Goal: Use online tool/utility: Utilize a website feature to perform a specific function

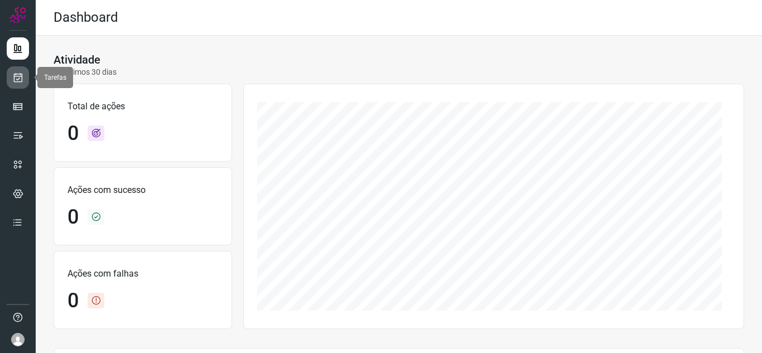
click at [16, 75] on icon at bounding box center [18, 77] width 12 height 11
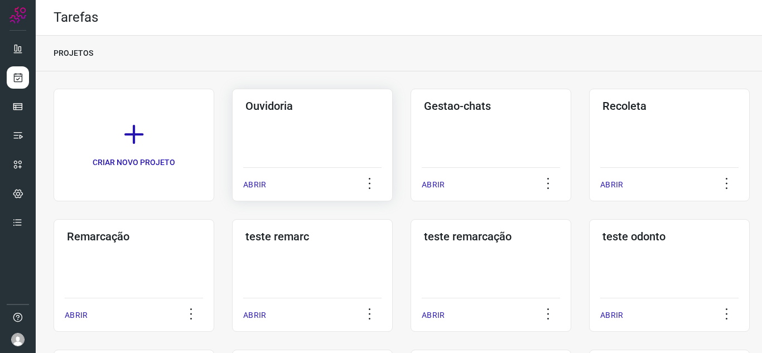
click at [246, 184] on p "ABRIR" at bounding box center [254, 185] width 23 height 12
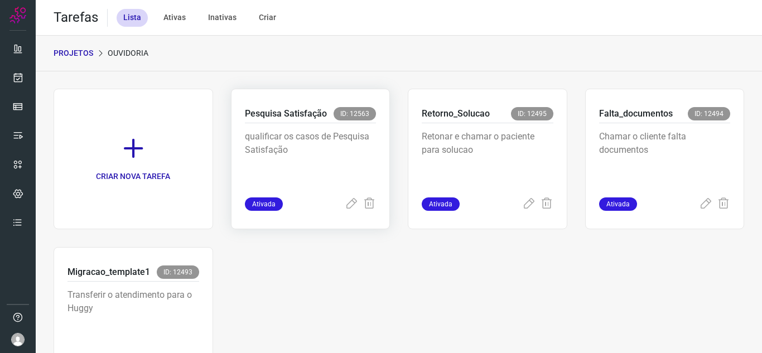
click at [265, 200] on span "Ativada" at bounding box center [264, 204] width 38 height 13
click at [349, 203] on icon at bounding box center [351, 204] width 13 height 13
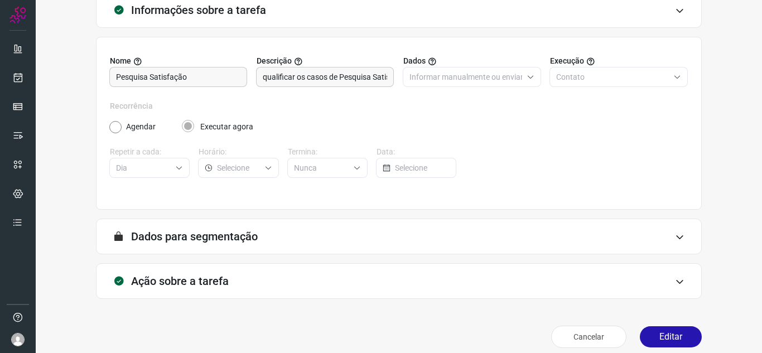
scroll to position [83, 0]
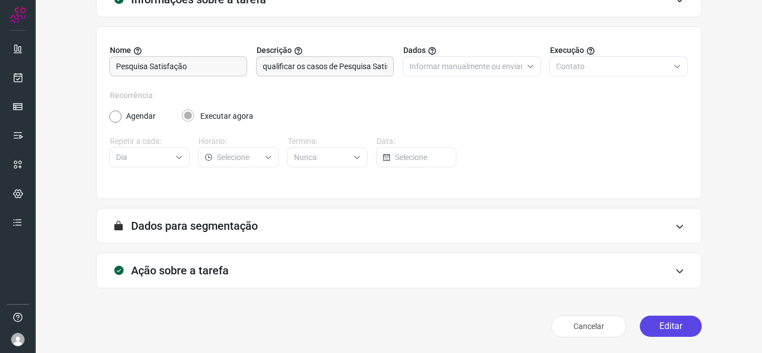
click at [670, 322] on button "Editar" at bounding box center [671, 326] width 62 height 21
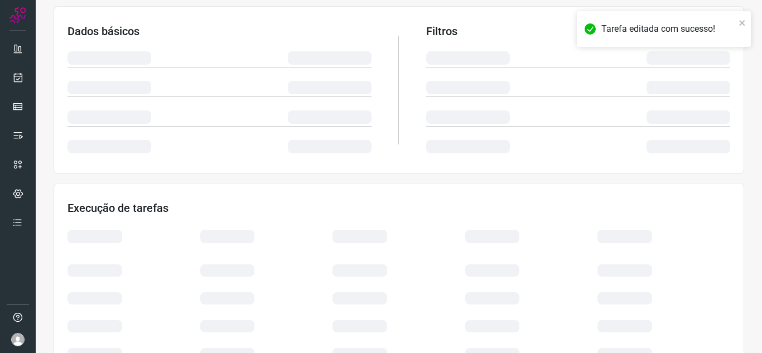
scroll to position [243, 0]
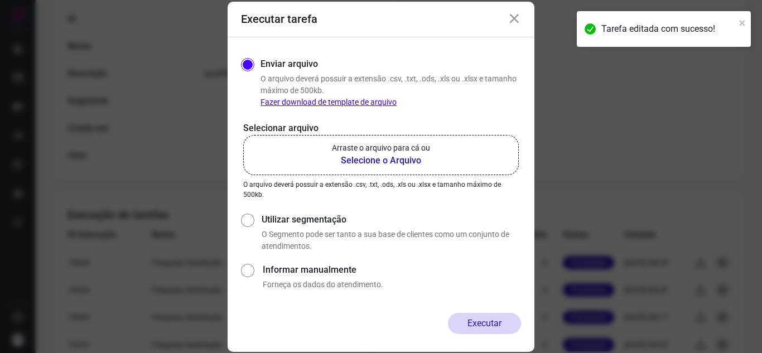
click at [388, 163] on b "Selecione o Arquivo" at bounding box center [381, 160] width 98 height 13
click at [0, 0] on input "Arraste o arquivo para cá ou Selecione o Arquivo" at bounding box center [0, 0] width 0 height 0
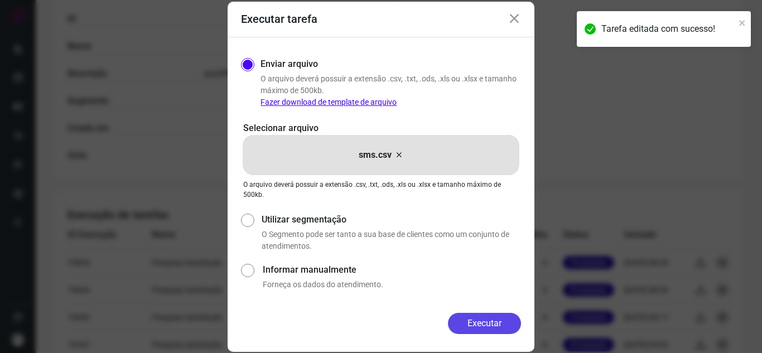
click at [477, 326] on button "Executar" at bounding box center [484, 323] width 73 height 21
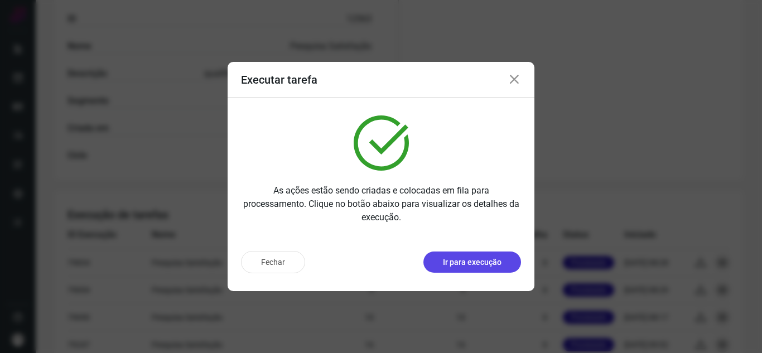
click at [486, 261] on p "Ir para execução" at bounding box center [472, 263] width 59 height 12
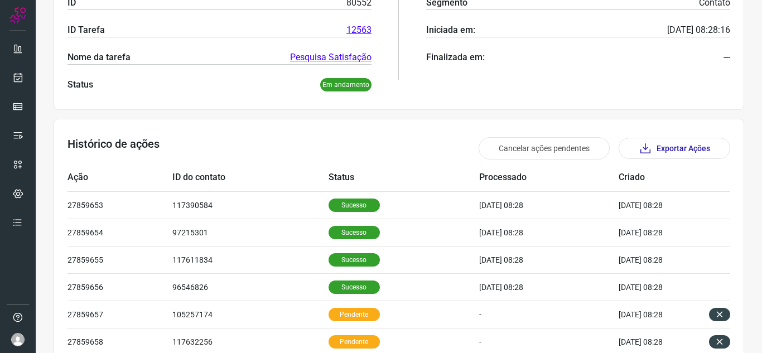
scroll to position [335, 0]
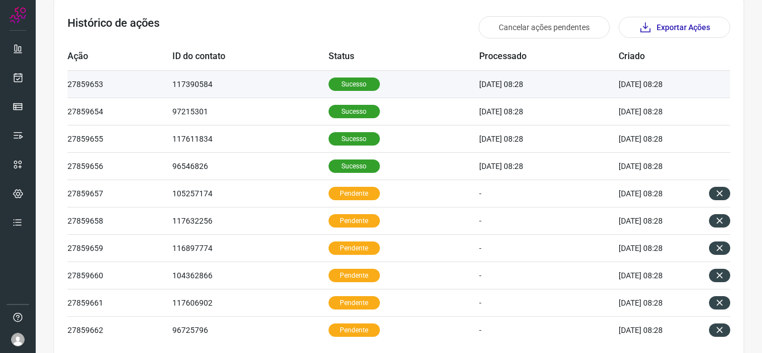
click at [263, 83] on td "117390584" at bounding box center [250, 83] width 156 height 27
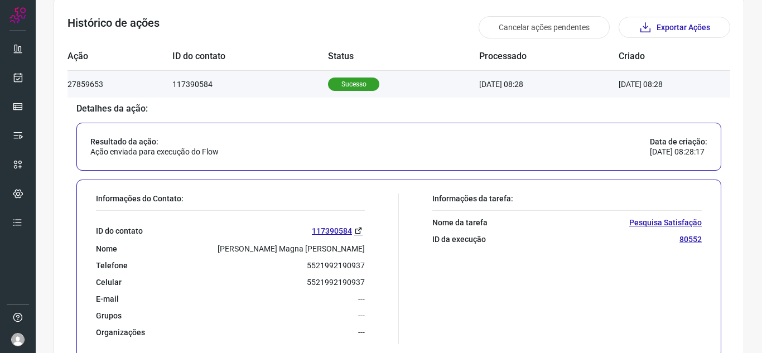
click at [262, 83] on td "117390584" at bounding box center [250, 83] width 156 height 27
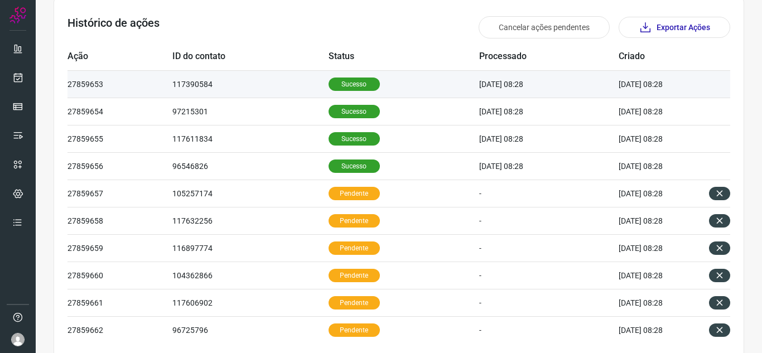
click at [268, 88] on td "117390584" at bounding box center [250, 83] width 156 height 27
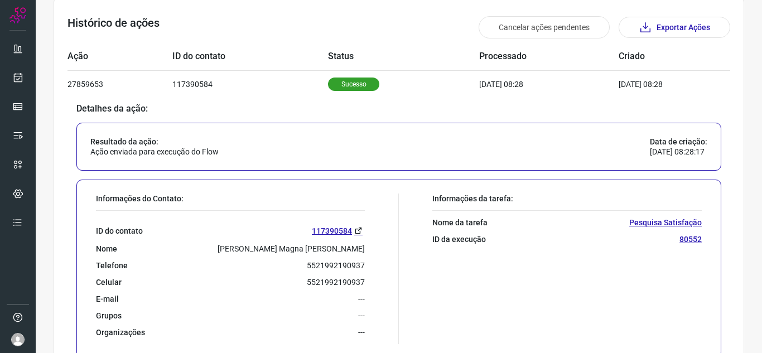
click at [546, 330] on div "Informações da tarefa: Nome da tarefa Pesquisa Satisfação ID da execução 80552" at bounding box center [553, 269] width 309 height 151
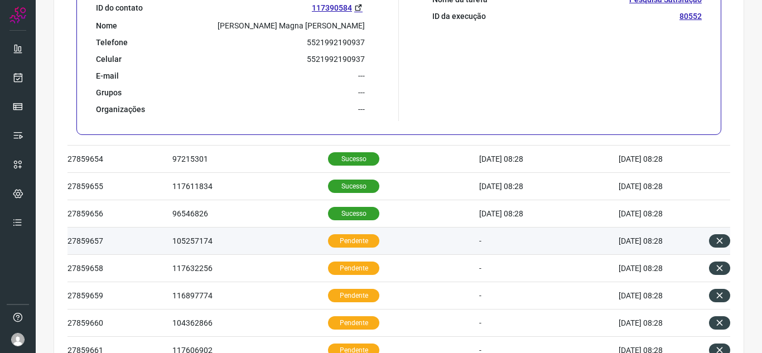
scroll to position [391, 0]
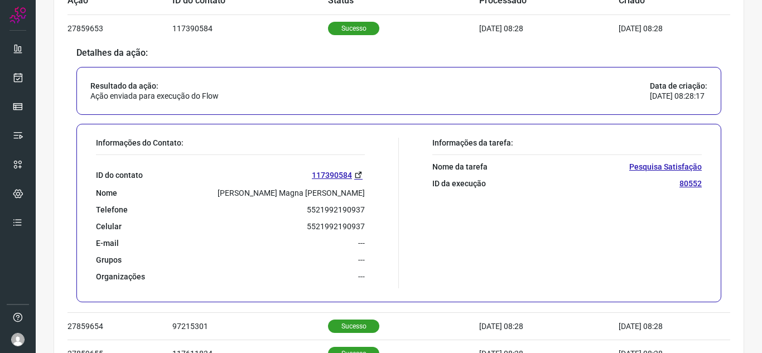
click at [372, 275] on div "Informações do Contato: ID do contato 117390584 Nome Graziela Magna Teixeira Te…" at bounding box center [244, 213] width 309 height 151
click at [606, 247] on div "Informações da tarefa: Nome da tarefa Pesquisa Satisfação ID da execução 80552" at bounding box center [553, 213] width 309 height 151
click at [741, 131] on div "Atividade Últimas 24 horas Total de ações 12 Ações com sucesso 4 Ações com falh…" at bounding box center [399, 130] width 727 height 971
drag, startPoint x: 708, startPoint y: 226, endPoint x: 713, endPoint y: 249, distance: 23.6
click at [708, 229] on div "Informações do Contato: ID do contato 117390584 Nome Graziela Magna Teixeira Te…" at bounding box center [398, 213] width 645 height 179
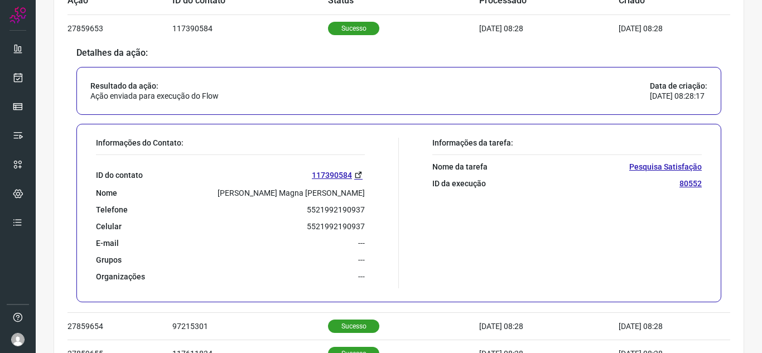
click at [732, 294] on section "Histórico de ações Cancelar ações pendentes Exportar Ações Ação ID do contato S…" at bounding box center [399, 273] width 691 height 662
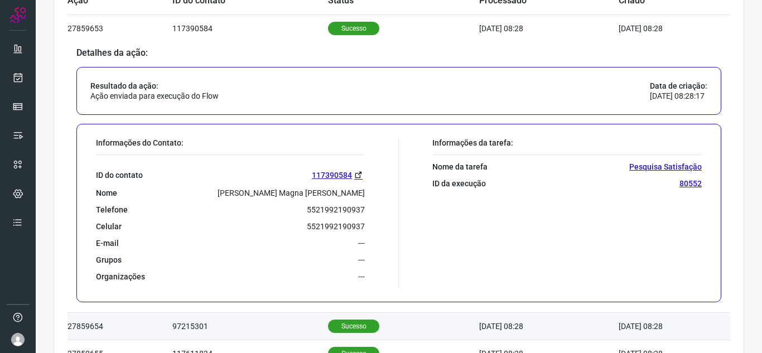
click at [721, 319] on td at bounding box center [713, 326] width 33 height 27
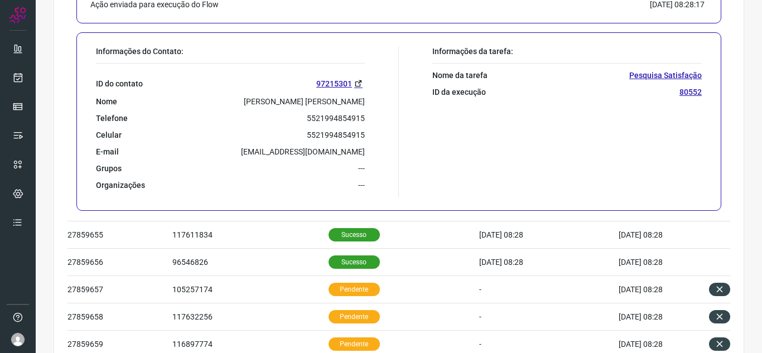
scroll to position [558, 0]
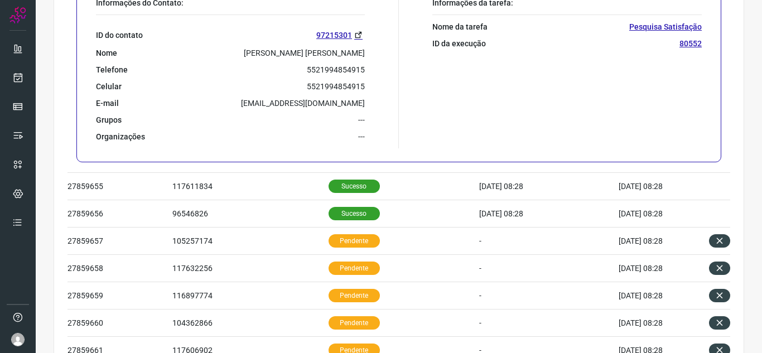
click at [449, 114] on div "Informações da tarefa: Nome da tarefa Pesquisa Satisfação ID da execução 80552" at bounding box center [553, 73] width 309 height 151
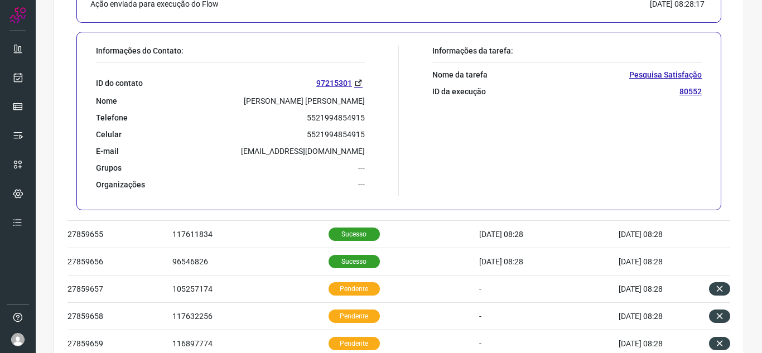
scroll to position [502, 0]
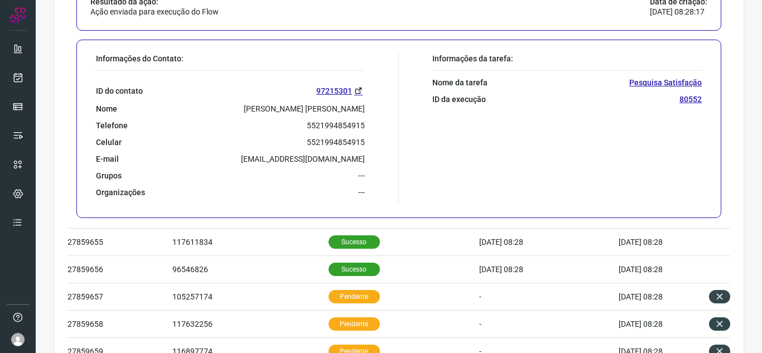
click at [733, 220] on section "Histórico de ações Cancelar ações pendentes Exportar Ações Ação ID do contato S…" at bounding box center [399, 161] width 691 height 662
click at [745, 200] on div "Atividade Últimas 24 horas Total de ações 12 Ações com sucesso 4 Ações com falh…" at bounding box center [399, 18] width 727 height 971
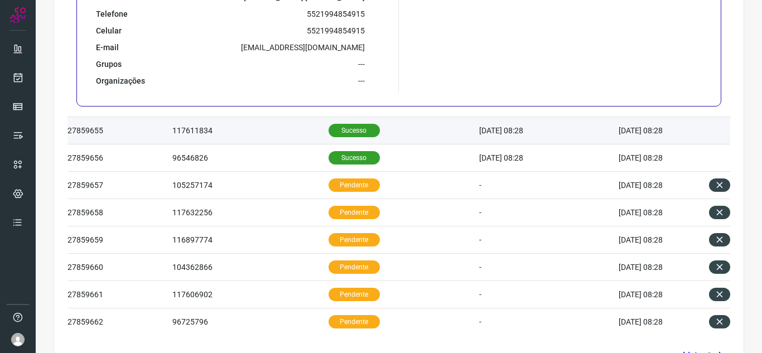
click at [392, 133] on td "Sucesso" at bounding box center [404, 130] width 151 height 27
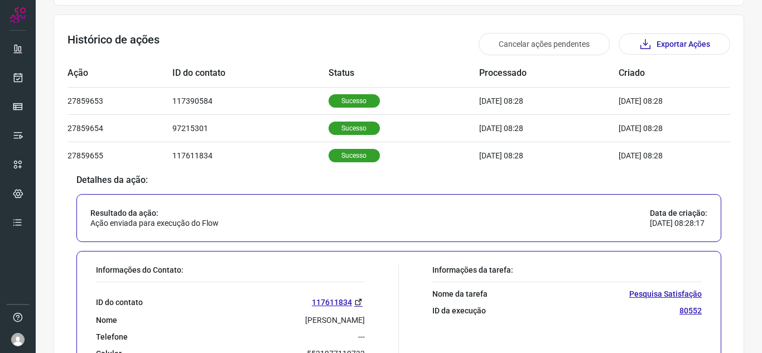
scroll to position [287, 0]
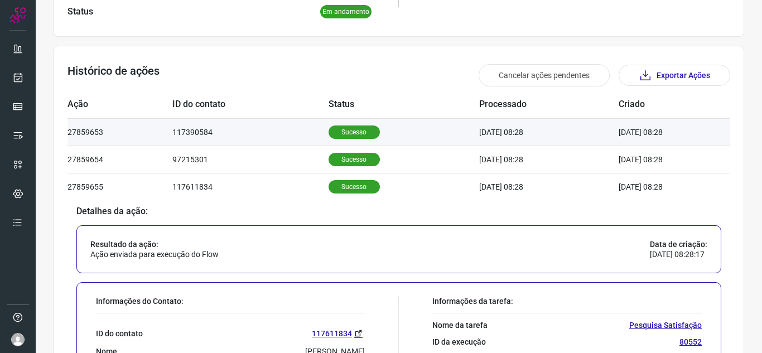
click at [399, 133] on td "Sucesso" at bounding box center [404, 131] width 151 height 27
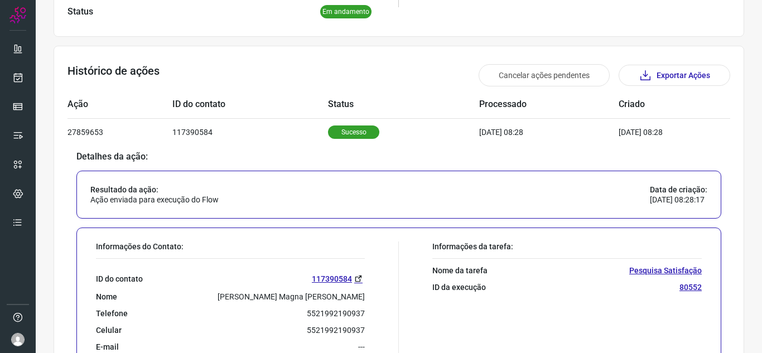
click at [406, 190] on div "Resultado da ação: Ação enviada para execução do Flow Data de criação: 12/08/20…" at bounding box center [398, 195] width 645 height 48
click at [387, 185] on div "Resultado da ação: Ação enviada para execução do Flow Data de criação: 12/08/20…" at bounding box center [398, 195] width 645 height 48
click at [566, 293] on div "Informações da tarefa: Nome da tarefa Pesquisa Satisfação ID da execução 80552" at bounding box center [553, 317] width 309 height 151
click at [679, 204] on p "12/08/2025 08:28:17" at bounding box center [678, 200] width 57 height 10
drag, startPoint x: 718, startPoint y: 156, endPoint x: 722, endPoint y: 151, distance: 5.9
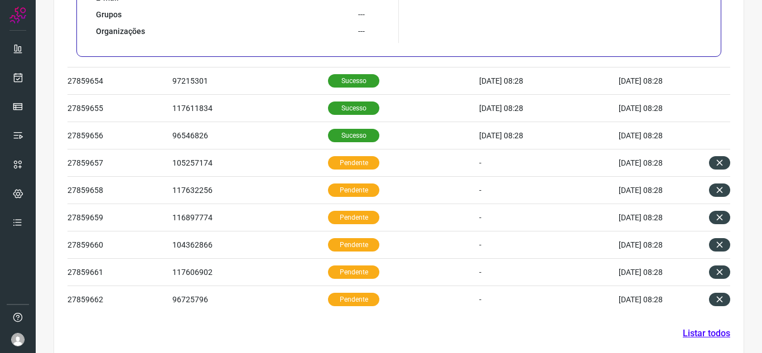
scroll to position [653, 0]
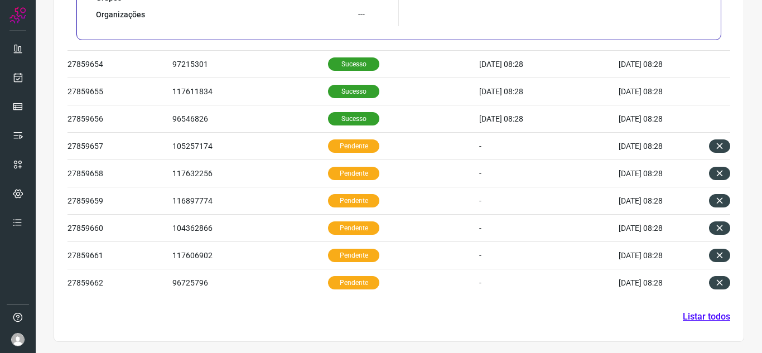
click at [734, 109] on section "Histórico de ações Cancelar ações pendentes Exportar Ações Ação ID do contato S…" at bounding box center [399, 11] width 691 height 662
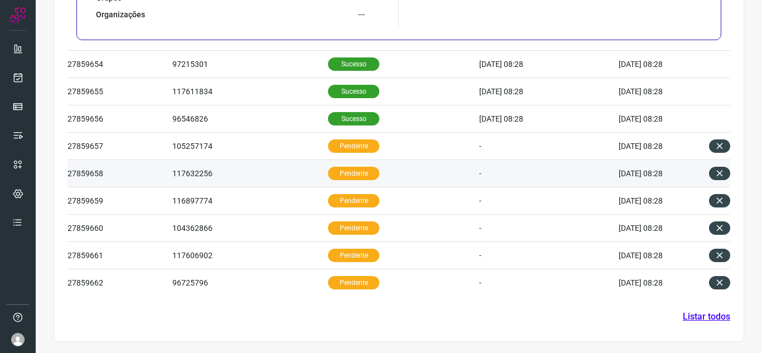
click at [339, 170] on p "Pendente" at bounding box center [353, 173] width 51 height 13
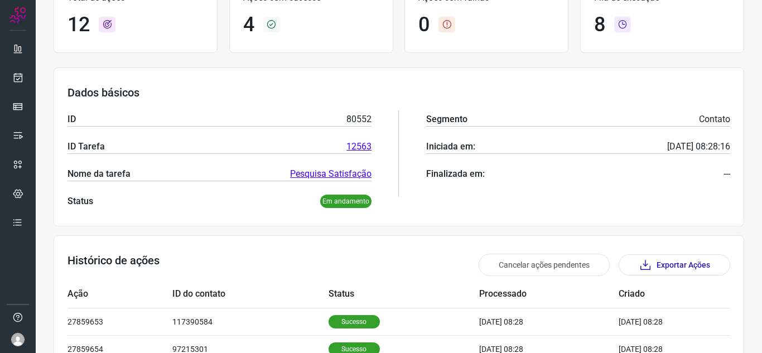
scroll to position [47, 0]
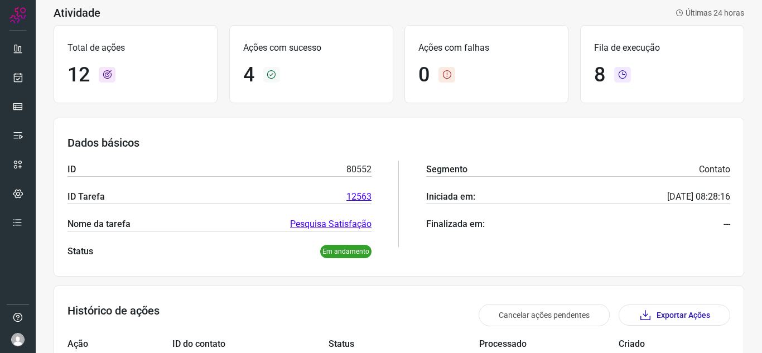
drag, startPoint x: 732, startPoint y: 135, endPoint x: 710, endPoint y: 137, distance: 21.8
click at [732, 135] on div "Dados básicos ID 80552 ID Tarefa 12563 Nome da tarefa Pesquisa Satisfação Statu…" at bounding box center [399, 197] width 691 height 159
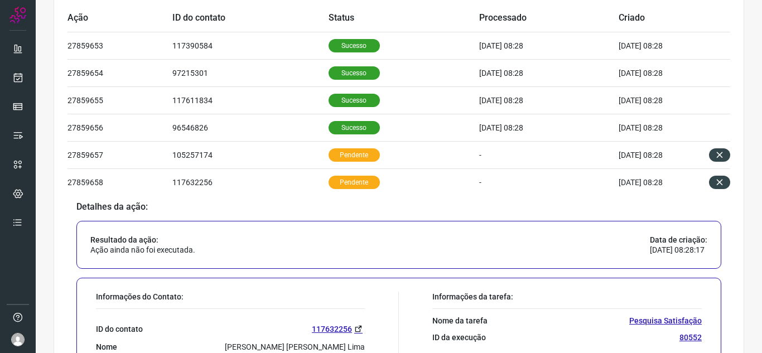
scroll to position [438, 0]
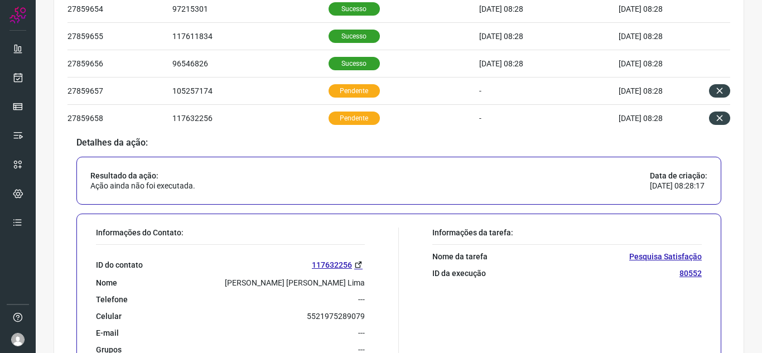
click at [736, 163] on div "Atividade Últimas 24 horas Total de ações 12 Ações com sucesso 4 Ações com falh…" at bounding box center [399, 83] width 727 height 971
click at [739, 152] on div "Atividade Últimas 24 horas Total de ações 12 Ações com sucesso 4 Ações com falh…" at bounding box center [399, 83] width 727 height 971
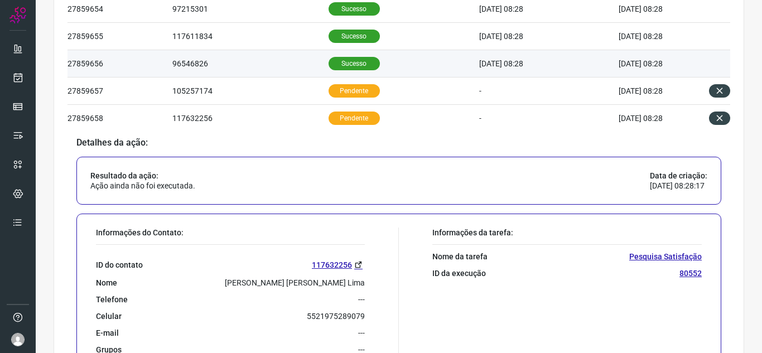
click at [703, 63] on td at bounding box center [713, 63] width 33 height 27
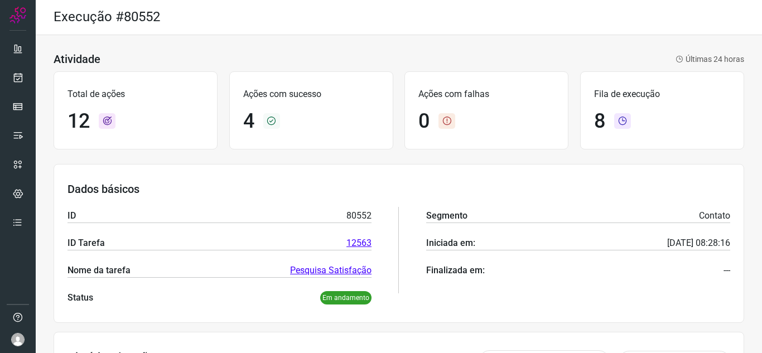
scroll to position [0, 0]
click at [695, 155] on div "Total de ações 12 Ações com sucesso 4 Ações com falhas 0 Fila de execução 8" at bounding box center [399, 110] width 691 height 89
drag, startPoint x: 63, startPoint y: 121, endPoint x: 130, endPoint y: 124, distance: 67.6
click at [130, 124] on div "Total de ações 12" at bounding box center [136, 111] width 164 height 78
drag, startPoint x: 303, startPoint y: 117, endPoint x: 324, endPoint y: 117, distance: 21.2
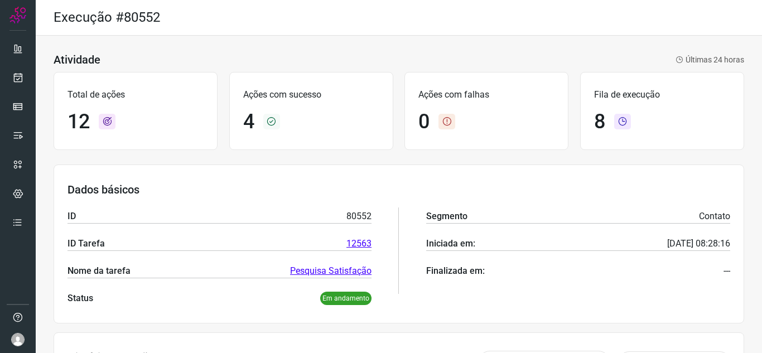
click at [311, 117] on div "4" at bounding box center [311, 122] width 136 height 24
drag, startPoint x: 606, startPoint y: 112, endPoint x: 616, endPoint y: 141, distance: 31.2
click at [616, 141] on div "Fila de execução 8" at bounding box center [662, 111] width 164 height 78
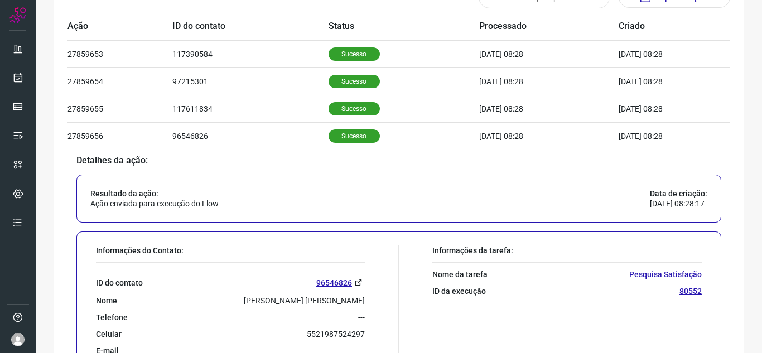
scroll to position [391, 0]
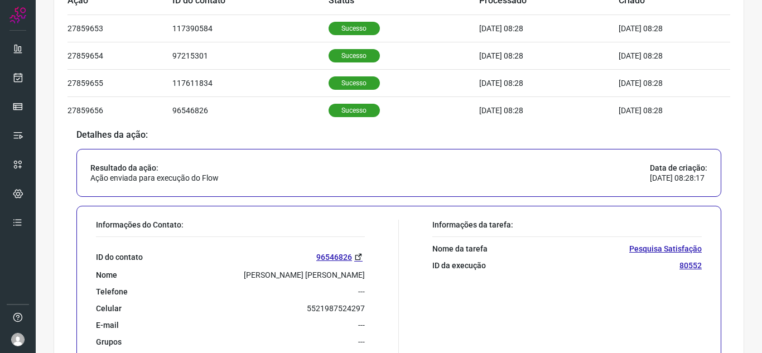
click at [658, 185] on div "Resultado da ação: Ação enviada para execução do Flow Data de criação: 12/08/20…" at bounding box center [398, 173] width 645 height 48
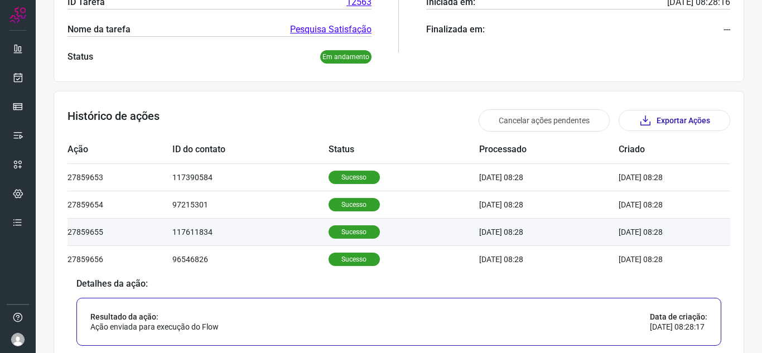
scroll to position [335, 0]
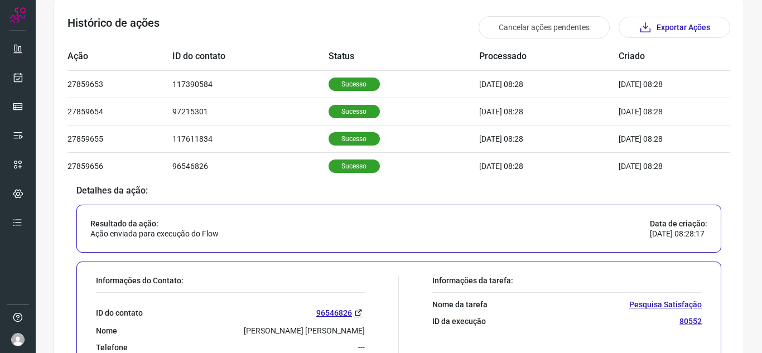
click at [601, 243] on div "Resultado da ação: Ação enviada para execução do Flow Data de criação: 12/08/20…" at bounding box center [398, 229] width 645 height 48
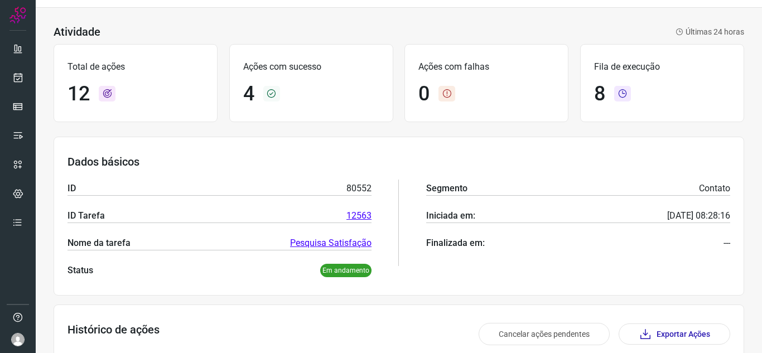
scroll to position [0, 0]
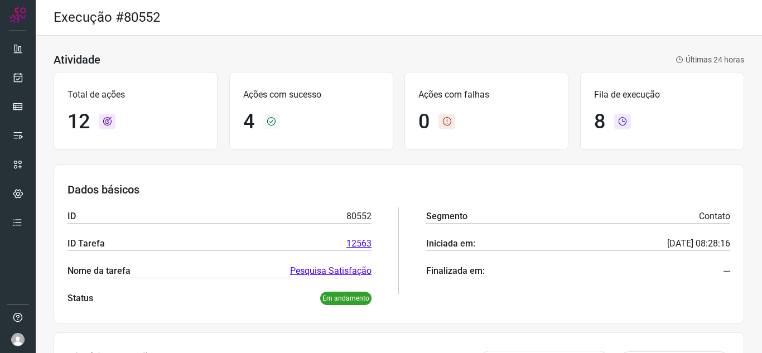
click at [597, 115] on h1 "8" at bounding box center [599, 122] width 11 height 24
click at [620, 124] on icon at bounding box center [622, 122] width 17 height 16
click at [621, 125] on icon at bounding box center [622, 122] width 17 height 16
click at [619, 125] on icon at bounding box center [622, 122] width 17 height 16
click at [614, 127] on icon at bounding box center [622, 122] width 17 height 16
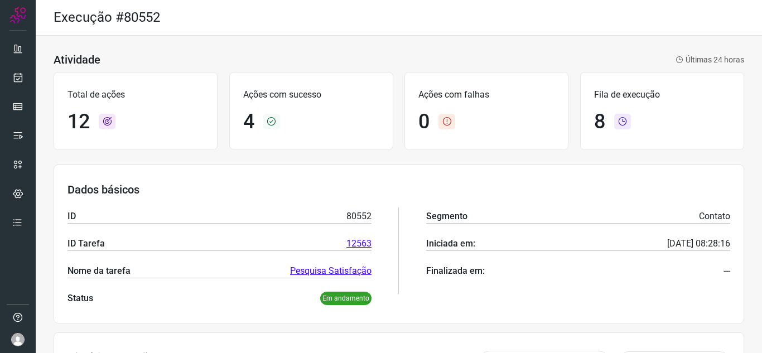
click at [614, 127] on icon at bounding box center [622, 122] width 17 height 16
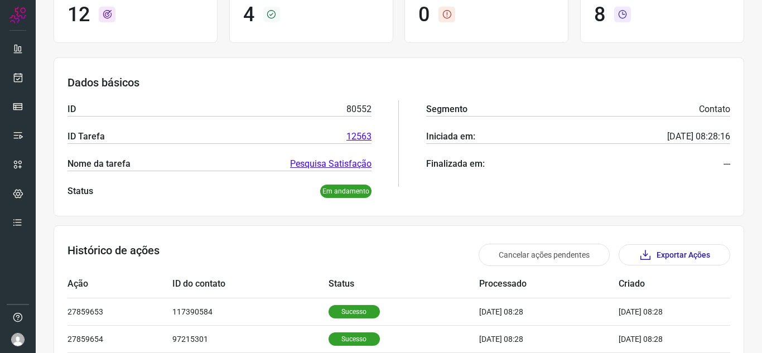
scroll to position [112, 0]
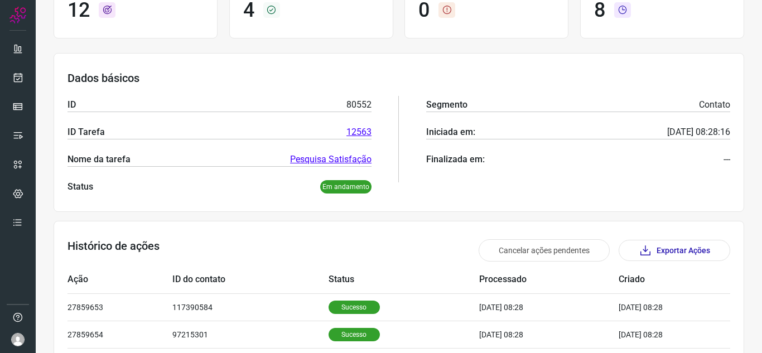
drag, startPoint x: 753, startPoint y: 123, endPoint x: 757, endPoint y: 145, distance: 22.0
click at [757, 145] on main "Execução #80552 Atividade Últimas 24 horas Total de ações 12 Ações com sucesso …" at bounding box center [399, 176] width 727 height 353
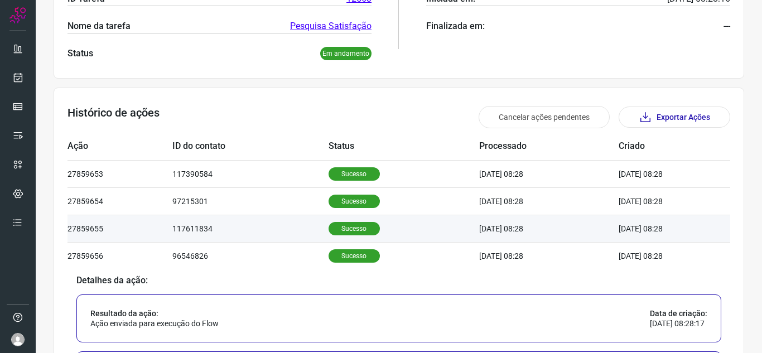
scroll to position [262, 0]
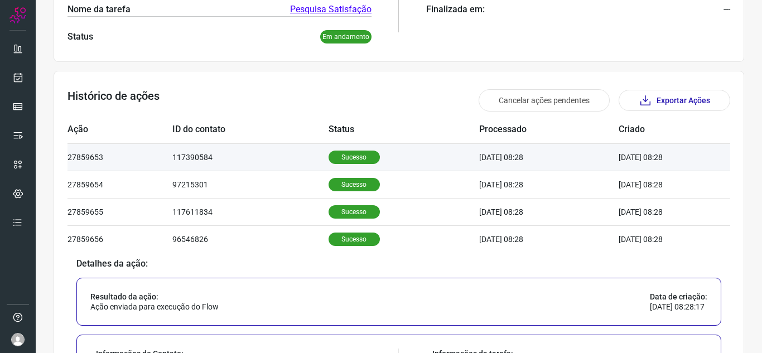
click at [329, 153] on td "Sucesso" at bounding box center [404, 156] width 151 height 27
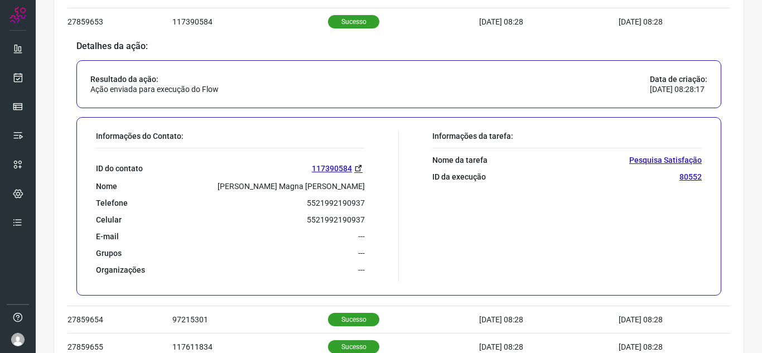
scroll to position [429, 0]
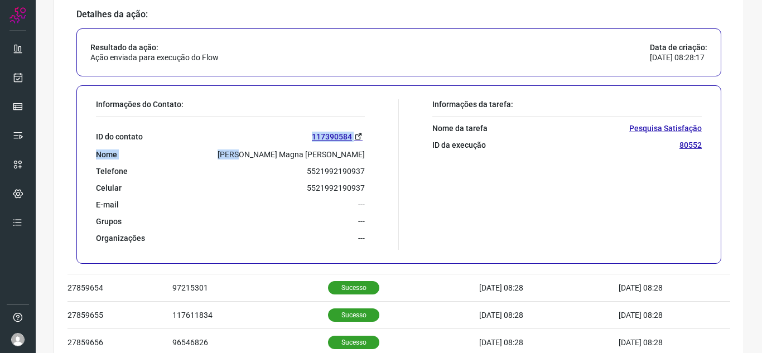
drag, startPoint x: 289, startPoint y: 141, endPoint x: 296, endPoint y: 148, distance: 11.1
click at [296, 148] on div "ID do contato 117390584 Nome Graziela Magna Teixeira Telefone 5521992190937 Cel…" at bounding box center [230, 180] width 269 height 127
click at [275, 146] on div "ID do contato 117390584 Nome Graziela Magna Teixeira Telefone 5521992190937 Cel…" at bounding box center [230, 180] width 269 height 127
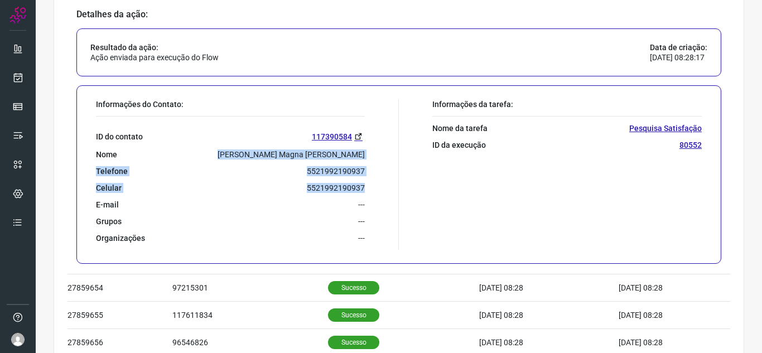
drag, startPoint x: 277, startPoint y: 153, endPoint x: 360, endPoint y: 183, distance: 87.7
click at [360, 183] on div "ID do contato 117390584 Nome Graziela Magna Teixeira Telefone 5521992190937 Cel…" at bounding box center [230, 180] width 269 height 127
drag, startPoint x: 349, startPoint y: 177, endPoint x: 344, endPoint y: 183, distance: 7.1
copy div "Graziela Magna Teixeira Telefone 5521992190937 Celular 5521992190937"
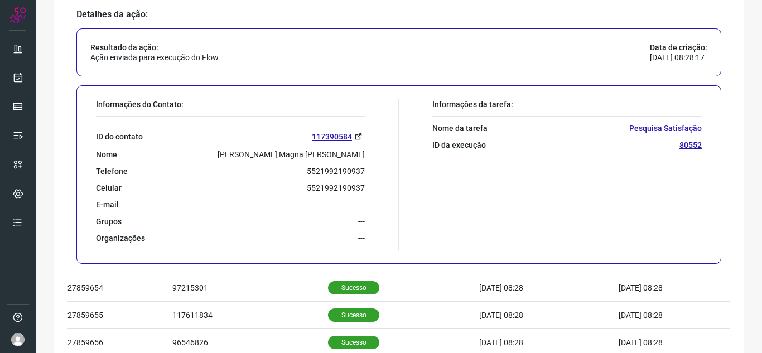
click at [727, 148] on section "Histórico de ações Cancelar ações pendentes Exportar Ações Ação ID do contato S…" at bounding box center [399, 234] width 691 height 662
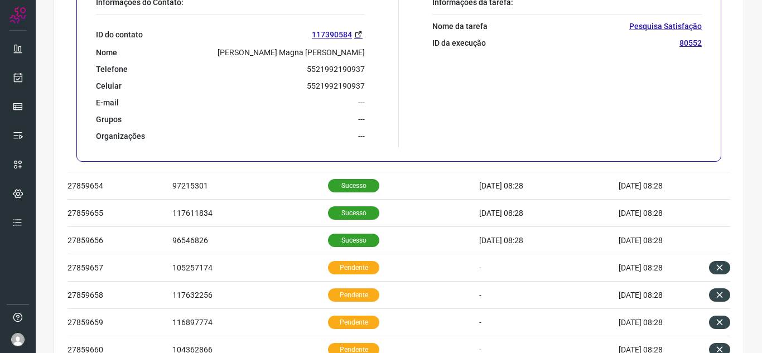
scroll to position [541, 0]
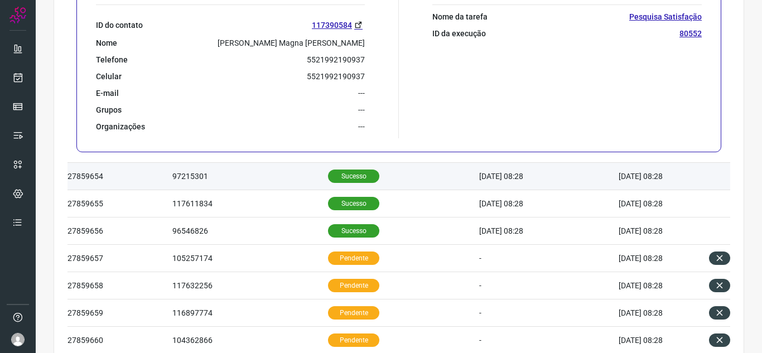
click at [589, 181] on td "12/08/25 08:28" at bounding box center [549, 176] width 140 height 27
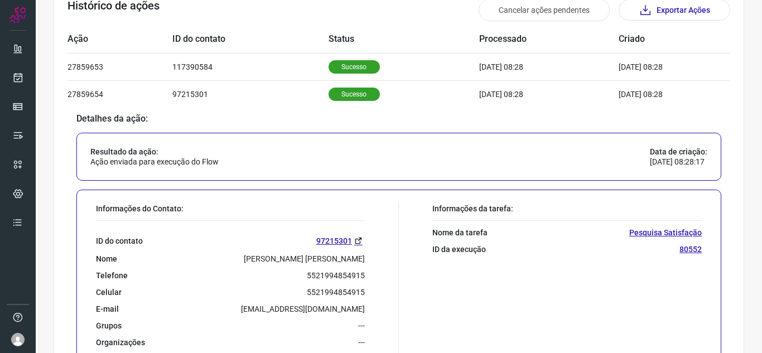
scroll to position [381, 0]
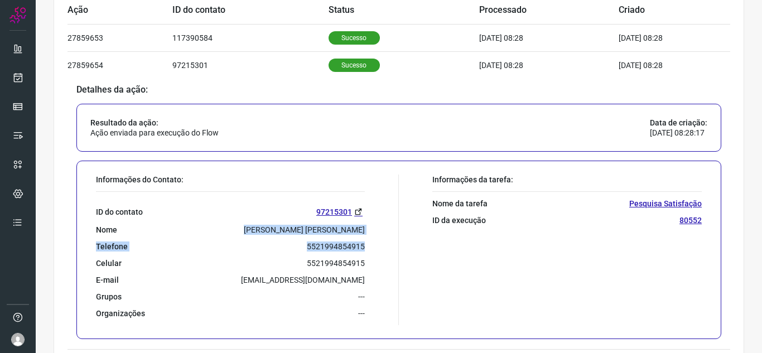
drag, startPoint x: 249, startPoint y: 225, endPoint x: 356, endPoint y: 242, distance: 107.9
click at [358, 243] on div "ID do contato 97215301 Nome Luciana de Sousa Santos Felix Telefone 552199485491…" at bounding box center [230, 255] width 269 height 127
drag, startPoint x: 348, startPoint y: 239, endPoint x: 287, endPoint y: 247, distance: 61.9
click at [287, 247] on div "Telefone 5521994854915" at bounding box center [230, 247] width 269 height 10
drag, startPoint x: 254, startPoint y: 225, endPoint x: 362, endPoint y: 241, distance: 109.4
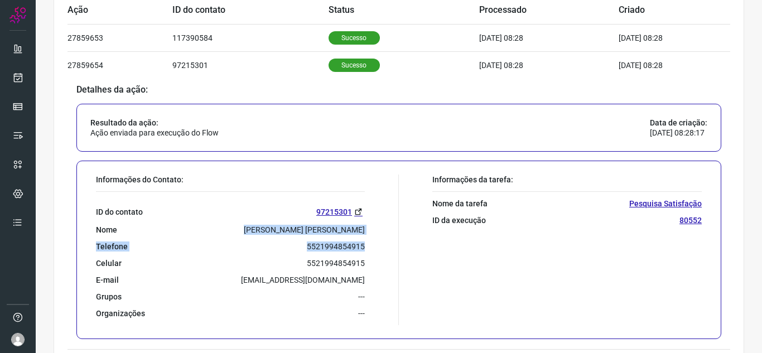
click at [366, 242] on div "Informações do Contato: ID do contato 97215301 Nome Luciana de Sousa Santos Fel…" at bounding box center [244, 250] width 309 height 151
copy div "Luciana de Sousa Santos Felix Telefone 5521994854915"
click at [729, 219] on section "Histórico de ações Cancelar ações pendentes Exportar Ações Ação ID do contato S…" at bounding box center [399, 282] width 691 height 662
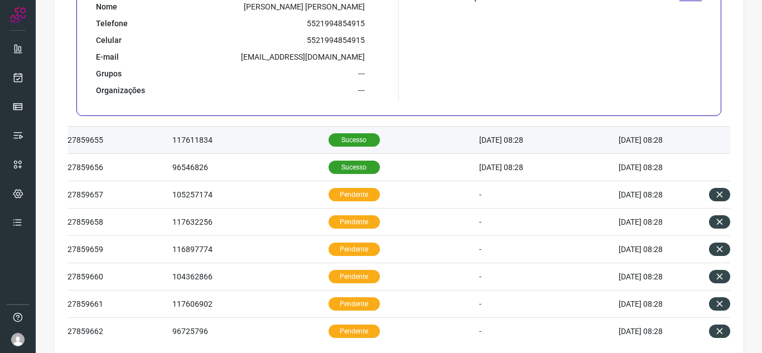
click at [619, 145] on td "12/08/25 08:28" at bounding box center [658, 140] width 78 height 27
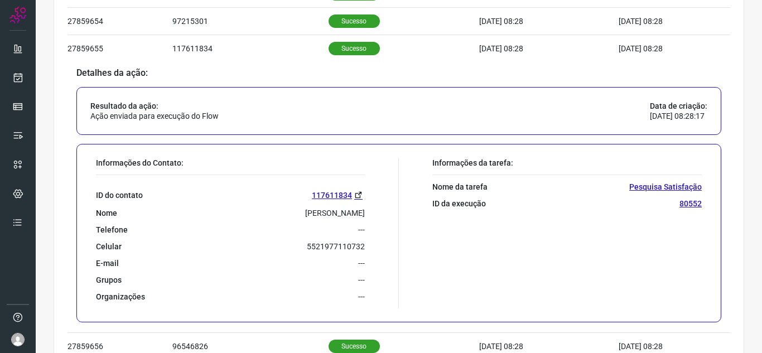
scroll to position [445, 0]
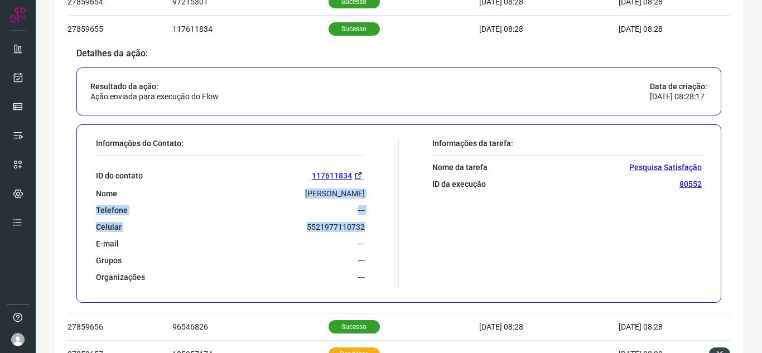
drag, startPoint x: 303, startPoint y: 193, endPoint x: 365, endPoint y: 231, distance: 72.8
click at [365, 231] on div "Informações do Contato: ID do contato 117611834 Nome Wallace Santos Telefone --…" at bounding box center [244, 213] width 309 height 151
copy div "Wallace Santos Telefone --- Celular 5521977110732"
click at [689, 253] on div "Informações da tarefa: Nome da tarefa Pesquisa Satisfação ID da execução 80552" at bounding box center [553, 213] width 309 height 151
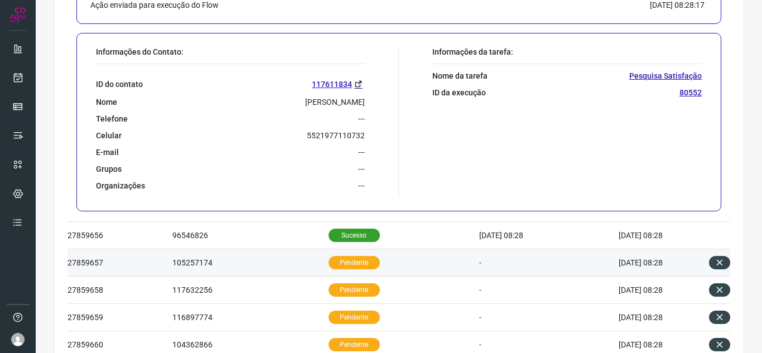
scroll to position [556, 0]
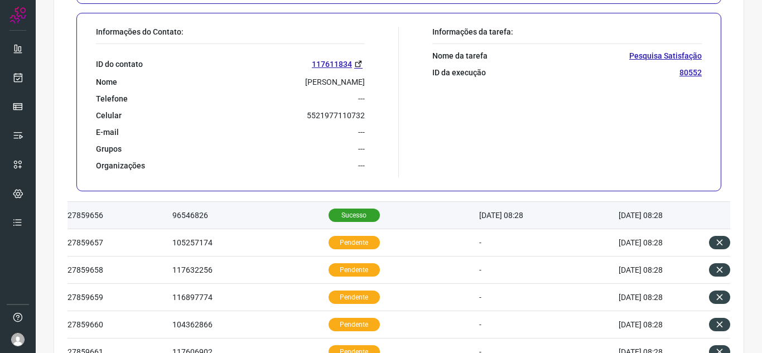
click at [619, 220] on td "12/08/25 08:28" at bounding box center [658, 215] width 78 height 27
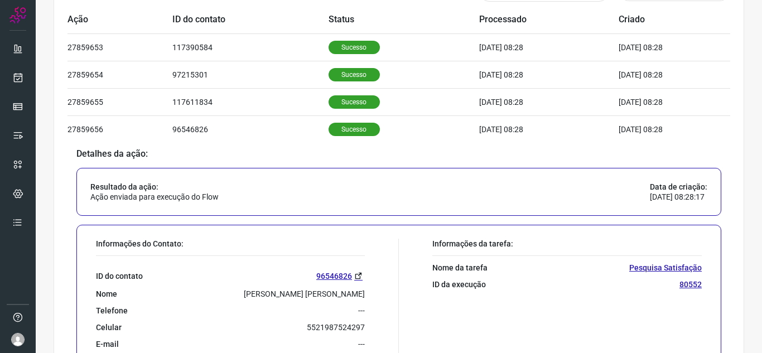
scroll to position [397, 0]
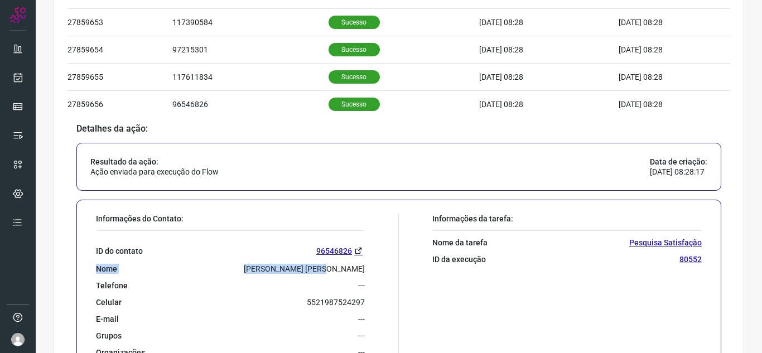
drag, startPoint x: 290, startPoint y: 256, endPoint x: 349, endPoint y: 270, distance: 61.3
click at [354, 270] on div "ID do contato 96546826 Nome Wagner Diogo Teixeira Telefone --- Celular 55219875…" at bounding box center [230, 294] width 269 height 127
click at [273, 267] on div "Nome Wagner Diogo Teixeira" at bounding box center [230, 269] width 269 height 10
drag, startPoint x: 283, startPoint y: 265, endPoint x: 348, endPoint y: 302, distance: 75.2
click at [351, 305] on div "ID do contato 96546826 Nome Wagner Diogo Teixeira Telefone --- Celular 55219875…" at bounding box center [230, 294] width 269 height 127
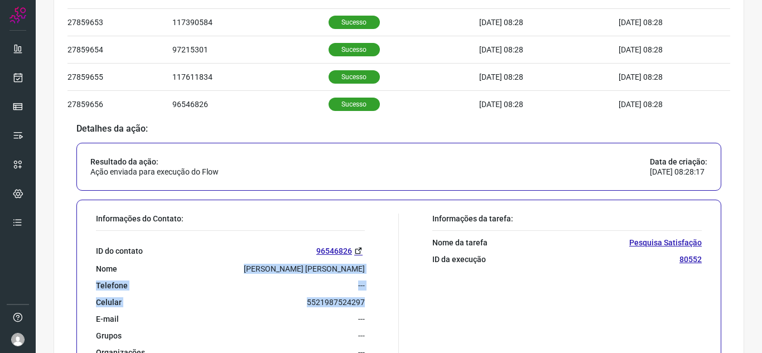
drag, startPoint x: 362, startPoint y: 302, endPoint x: 280, endPoint y: 270, distance: 88.2
click at [280, 270] on div "Informações do Contato: ID do contato 96546826 Nome Wagner Diogo Teixeira Telef…" at bounding box center [244, 289] width 309 height 151
copy div "Wagner Diogo Teixeira Telefone --- Celular 5521987524297"
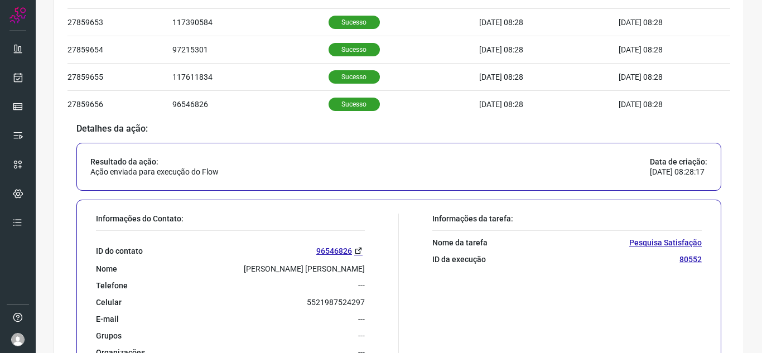
click at [748, 206] on div "Atividade Últimas 24 horas Total de ações 12 Ações com sucesso 4 Ações com falh…" at bounding box center [399, 124] width 727 height 971
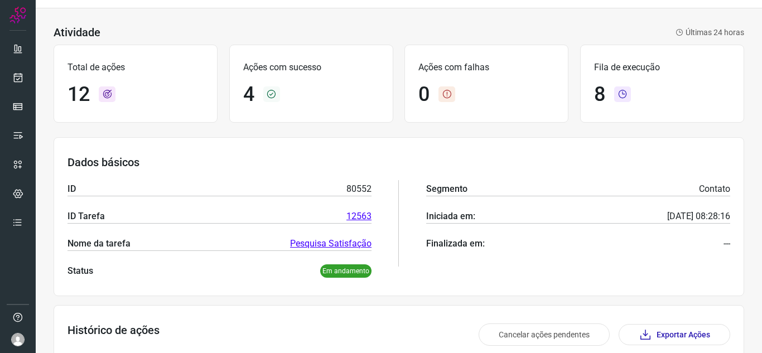
scroll to position [0, 0]
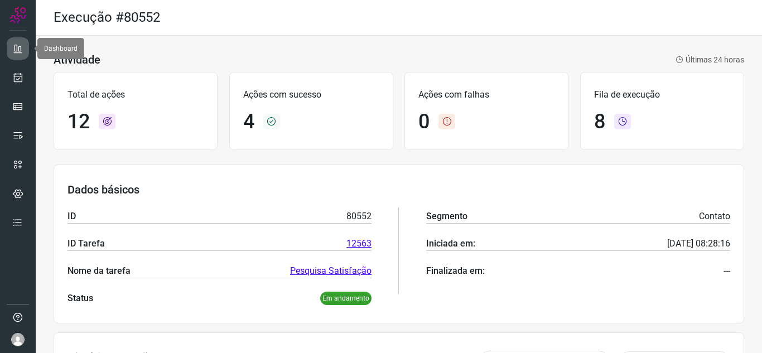
click at [24, 49] on link at bounding box center [18, 48] width 22 height 22
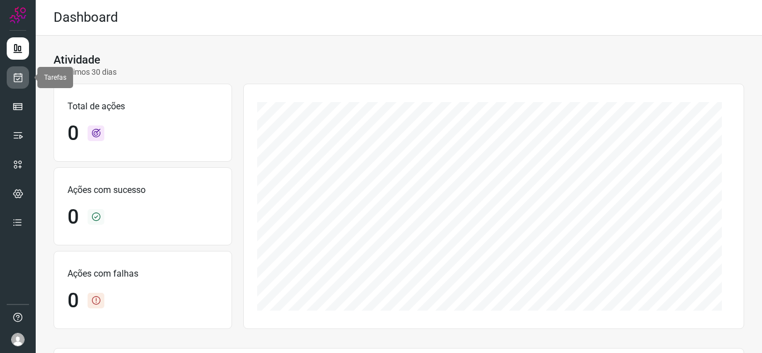
click at [24, 80] on link at bounding box center [18, 77] width 22 height 22
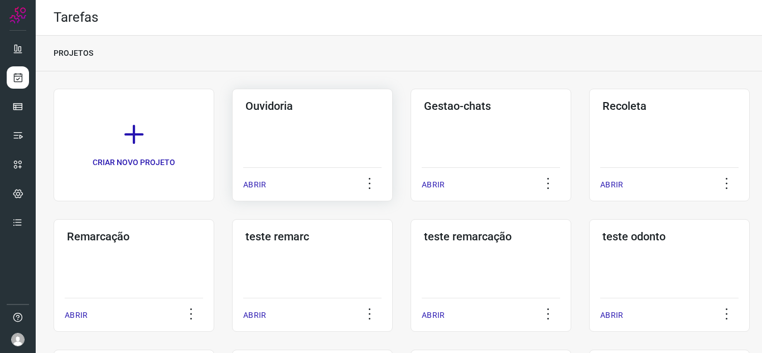
click at [251, 178] on div "ABRIR" at bounding box center [312, 181] width 138 height 28
click at [362, 187] on icon at bounding box center [369, 183] width 23 height 23
click at [266, 185] on p "ABRIR" at bounding box center [254, 185] width 23 height 12
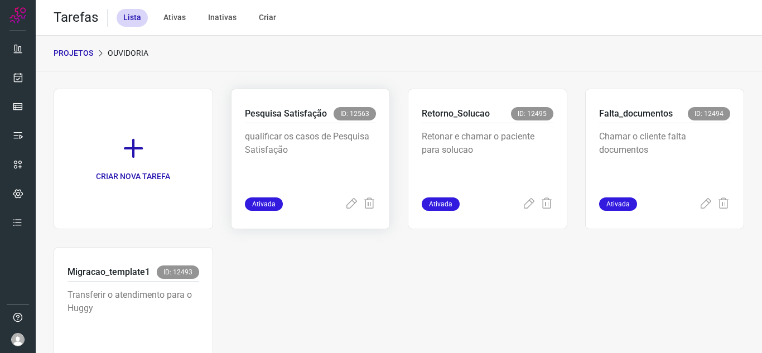
click at [268, 204] on span "Ativada" at bounding box center [264, 204] width 38 height 13
click at [348, 208] on icon at bounding box center [351, 204] width 13 height 13
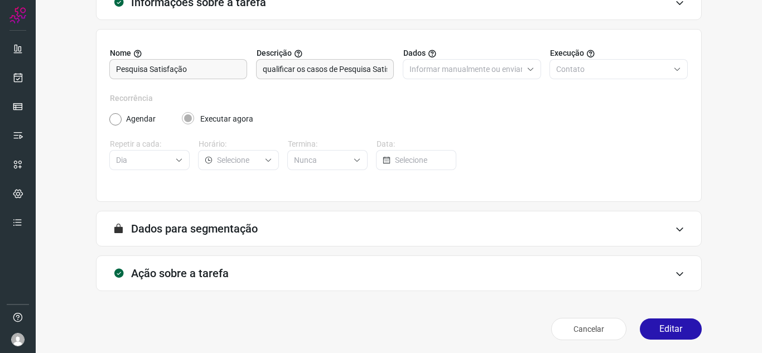
scroll to position [83, 0]
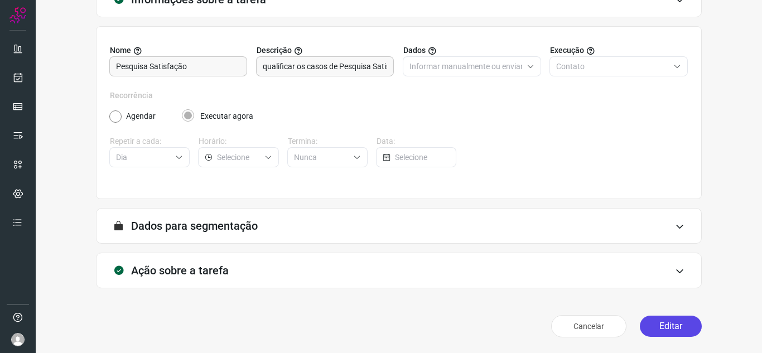
click at [666, 330] on button "Editar" at bounding box center [671, 326] width 62 height 21
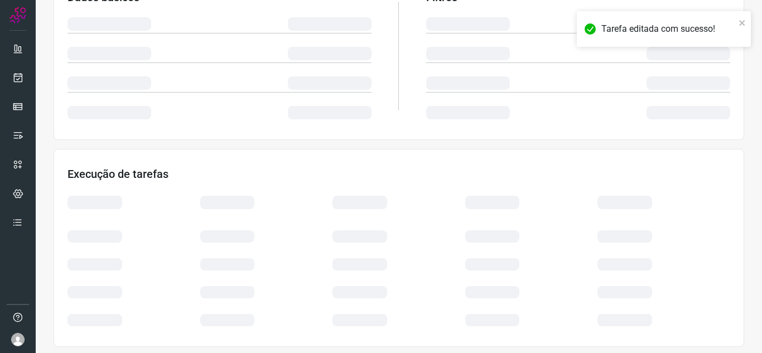
scroll to position [243, 0]
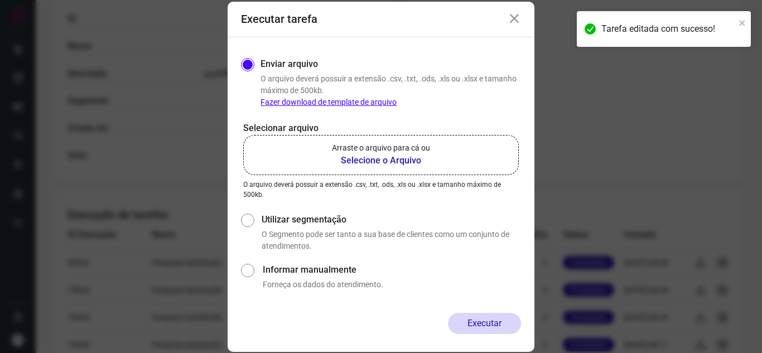
click at [364, 156] on b "Selecione o Arquivo" at bounding box center [381, 160] width 98 height 13
click at [0, 0] on input "Arraste o arquivo para cá ou Selecione o Arquivo" at bounding box center [0, 0] width 0 height 0
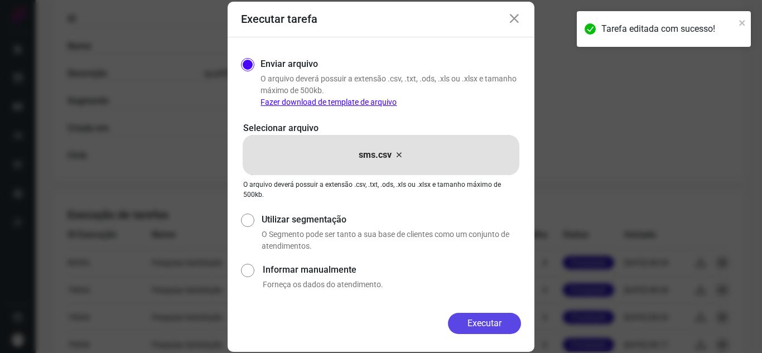
click at [486, 324] on button "Executar" at bounding box center [484, 323] width 73 height 21
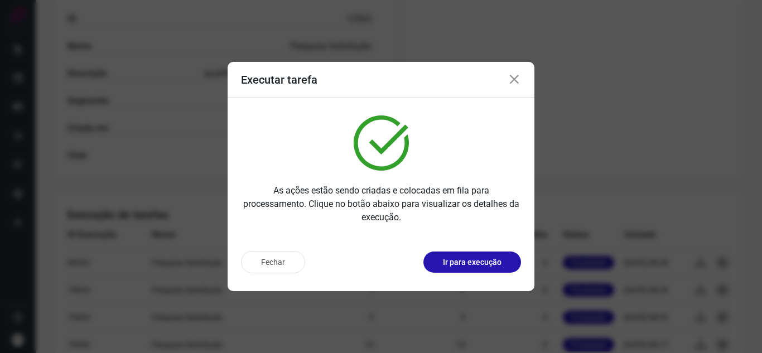
click at [480, 252] on button "Ir para execução" at bounding box center [473, 262] width 98 height 21
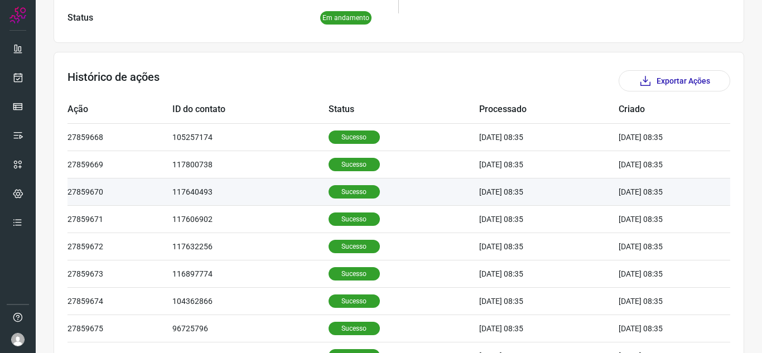
scroll to position [353, 0]
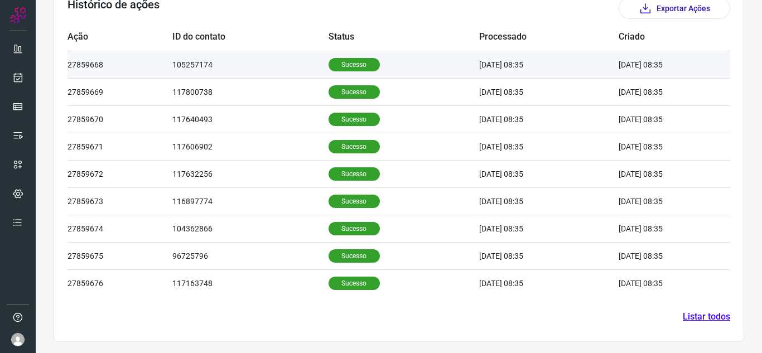
click at [500, 57] on td "[DATE] 08:35" at bounding box center [549, 64] width 140 height 27
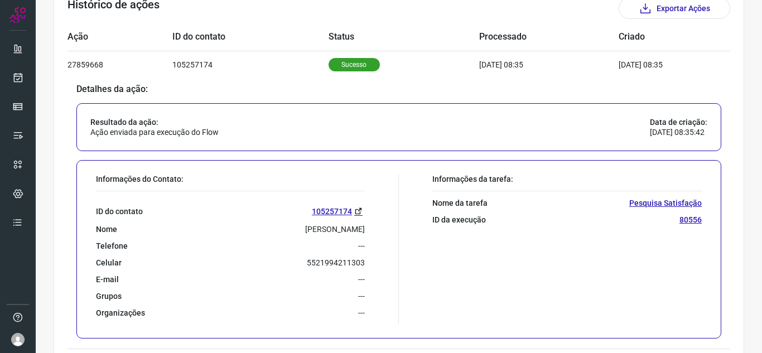
click at [489, 123] on div "Resultado da ação: Ação enviada para execução do Flow Data de criação: 12/08/20…" at bounding box center [398, 127] width 645 height 48
click at [483, 116] on div "Resultado da ação: Ação enviada para execução do Flow Data de criação: 12/08/20…" at bounding box center [398, 127] width 645 height 48
click at [721, 114] on div "Detalhes da ação: Resultado da ação: Ação enviada para execução do Flow Data de…" at bounding box center [399, 213] width 663 height 264
click at [731, 81] on section "Histórico de ações Exportar Ações Ação ID do contato Status Processado Criado 2…" at bounding box center [399, 296] width 691 height 634
click at [733, 68] on section "Histórico de ações Exportar Ações Ação ID do contato Status Processado Criado 2…" at bounding box center [399, 296] width 691 height 634
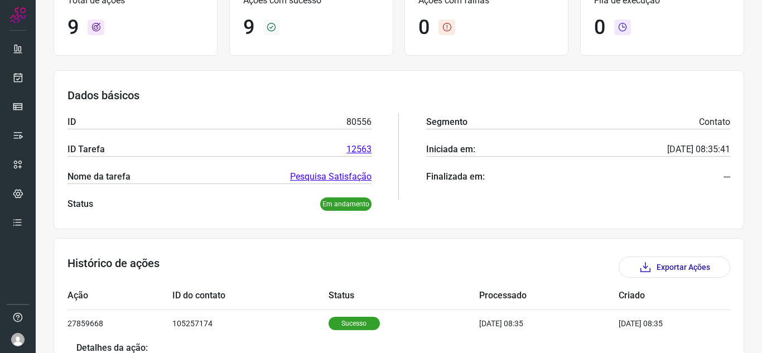
scroll to position [18, 0]
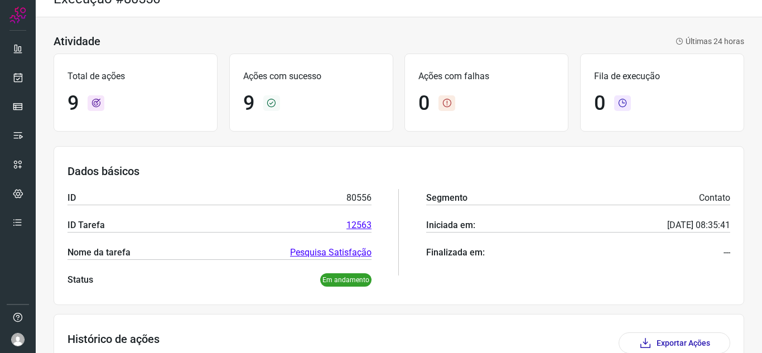
click at [351, 169] on h3 "Dados básicos" at bounding box center [399, 171] width 663 height 13
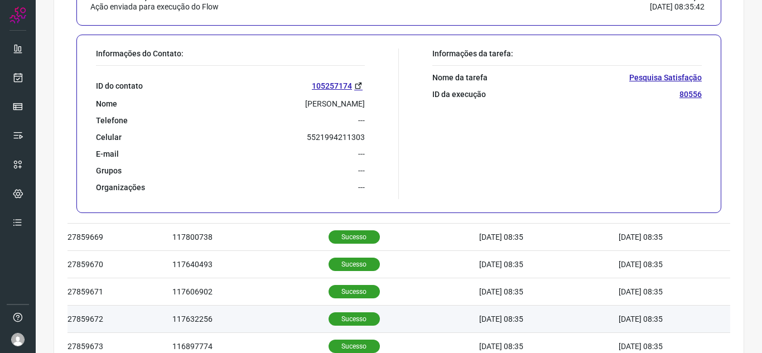
scroll to position [577, 0]
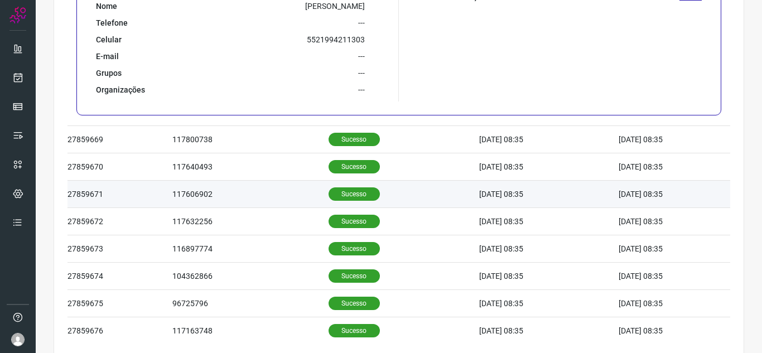
click at [392, 196] on td "Sucesso" at bounding box center [404, 194] width 151 height 27
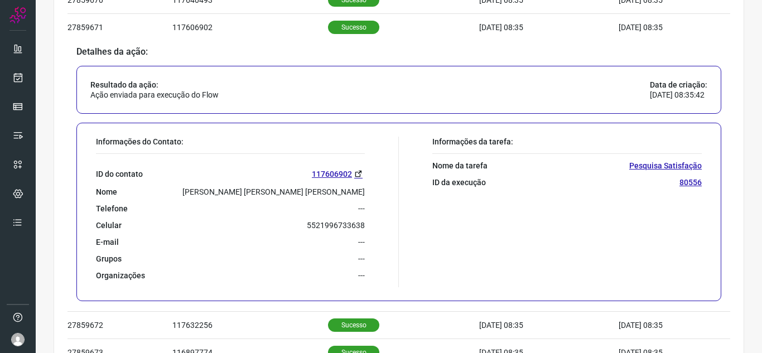
scroll to position [361, 0]
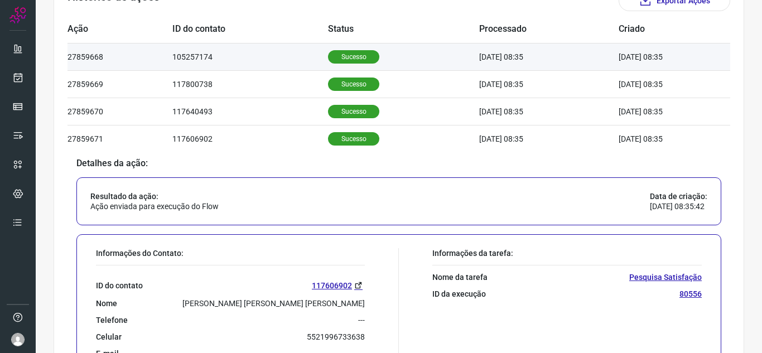
click at [402, 55] on td "Sucesso" at bounding box center [403, 56] width 151 height 27
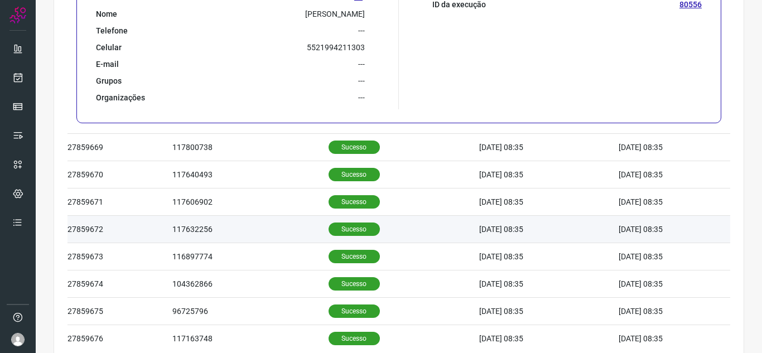
scroll to position [625, 0]
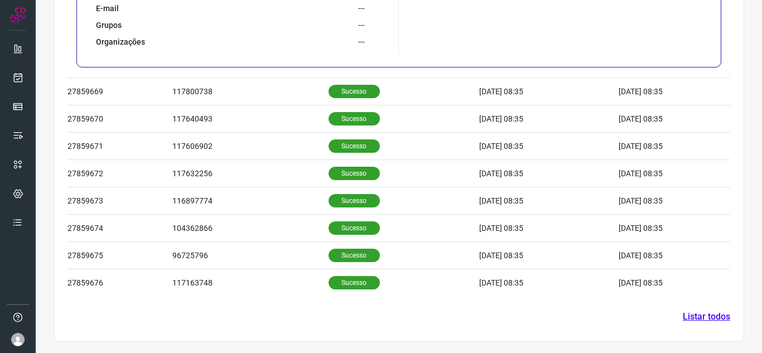
click at [700, 318] on link "Listar todos" at bounding box center [706, 316] width 47 height 13
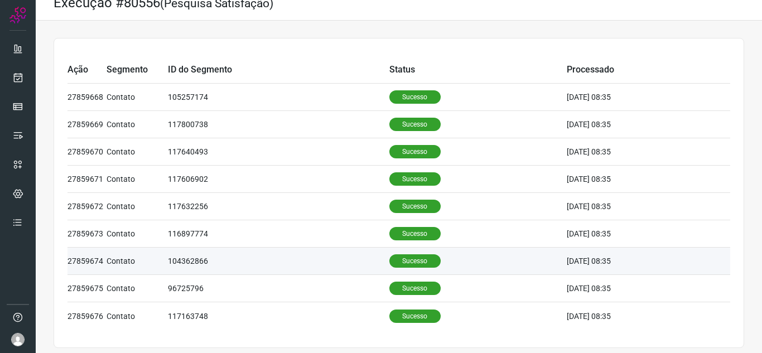
scroll to position [20, 0]
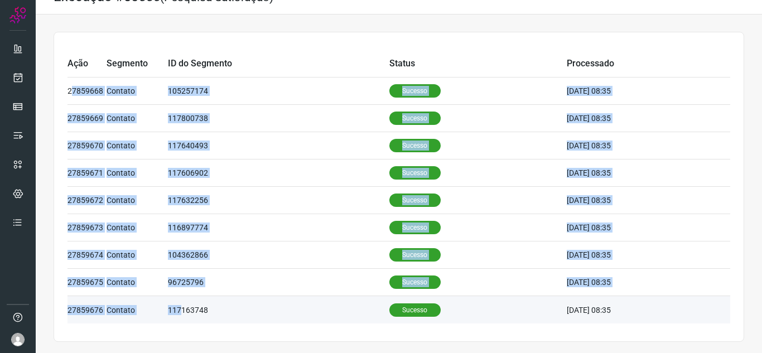
drag, startPoint x: 70, startPoint y: 84, endPoint x: 179, endPoint y: 296, distance: 238.1
click at [179, 312] on tbody "27859668 Contato 105257174 Sucesso 12/08/25 08:35 Detalhes da ação: Resultado d…" at bounding box center [399, 201] width 663 height 246
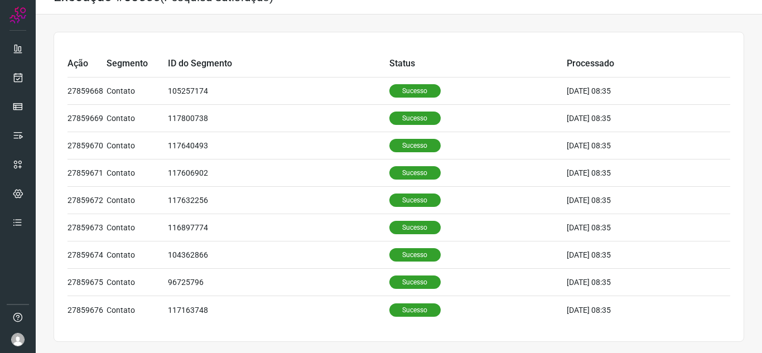
click at [473, 50] on td "Status" at bounding box center [478, 63] width 177 height 27
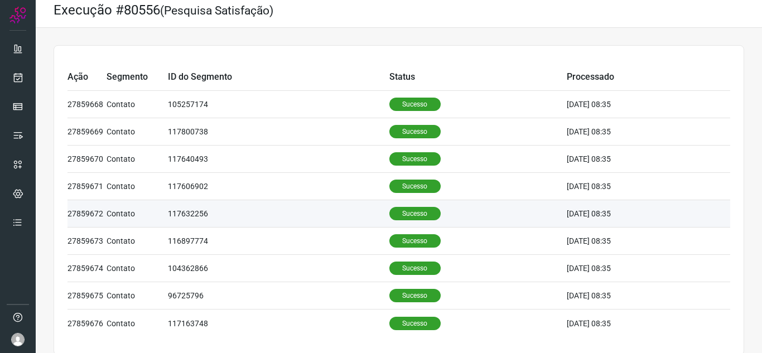
scroll to position [0, 0]
